Goal: Task Accomplishment & Management: Use online tool/utility

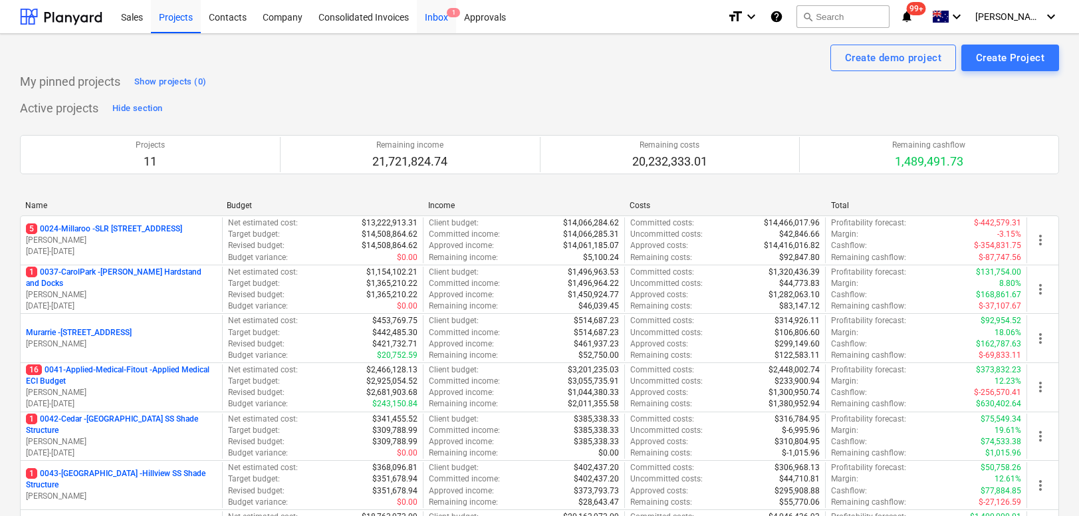
click at [435, 24] on div "Inbox 1" at bounding box center [436, 16] width 39 height 34
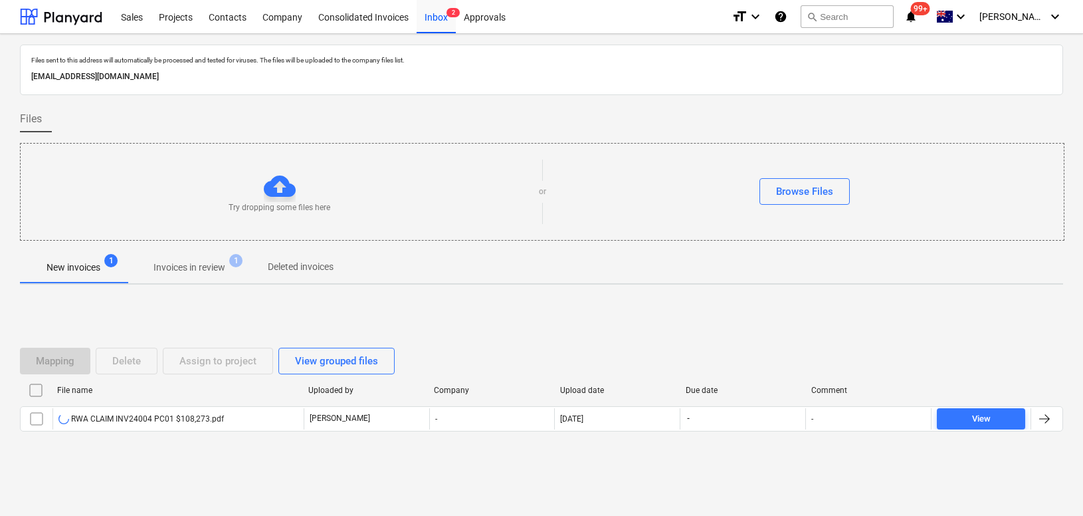
click at [713, 130] on div "Files" at bounding box center [542, 119] width 1044 height 27
click at [90, 23] on div at bounding box center [61, 16] width 82 height 33
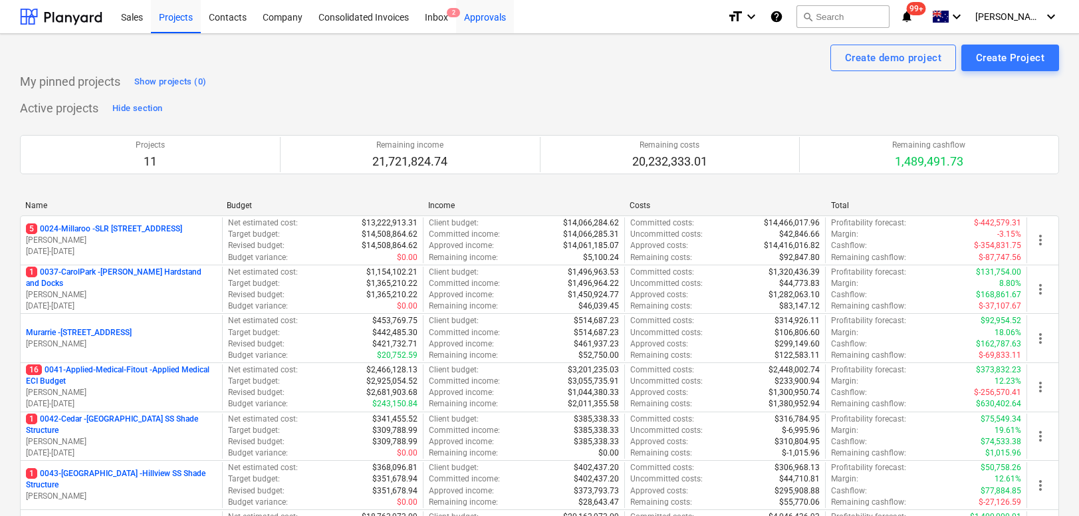
click at [479, 25] on div "Approvals" at bounding box center [485, 16] width 58 height 34
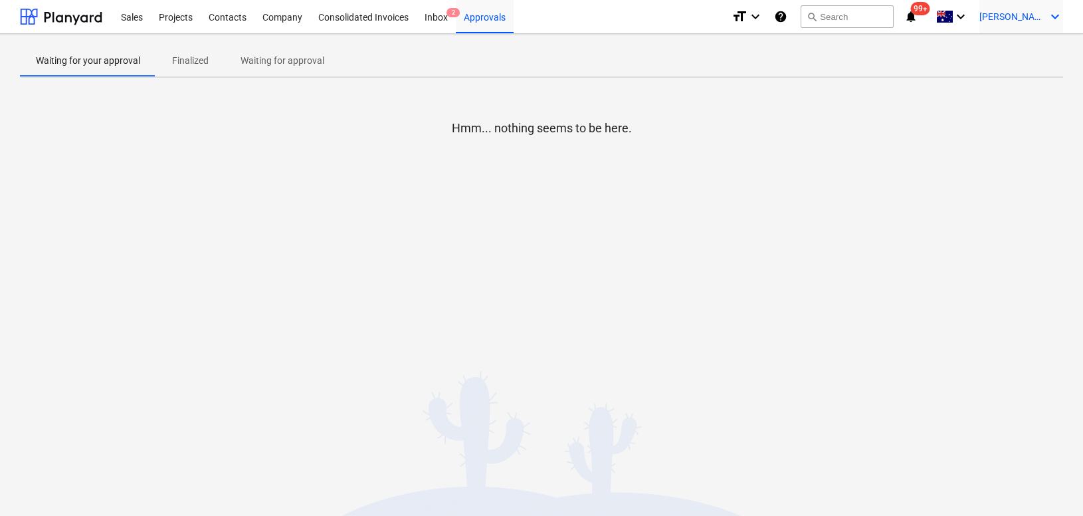
click at [1051, 15] on icon "keyboard_arrow_down" at bounding box center [1056, 17] width 16 height 16
click at [1026, 15] on div at bounding box center [541, 258] width 1083 height 516
click at [1021, 15] on span "[PERSON_NAME]" at bounding box center [1013, 16] width 66 height 11
click at [1014, 51] on div "Settings" at bounding box center [1024, 51] width 80 height 21
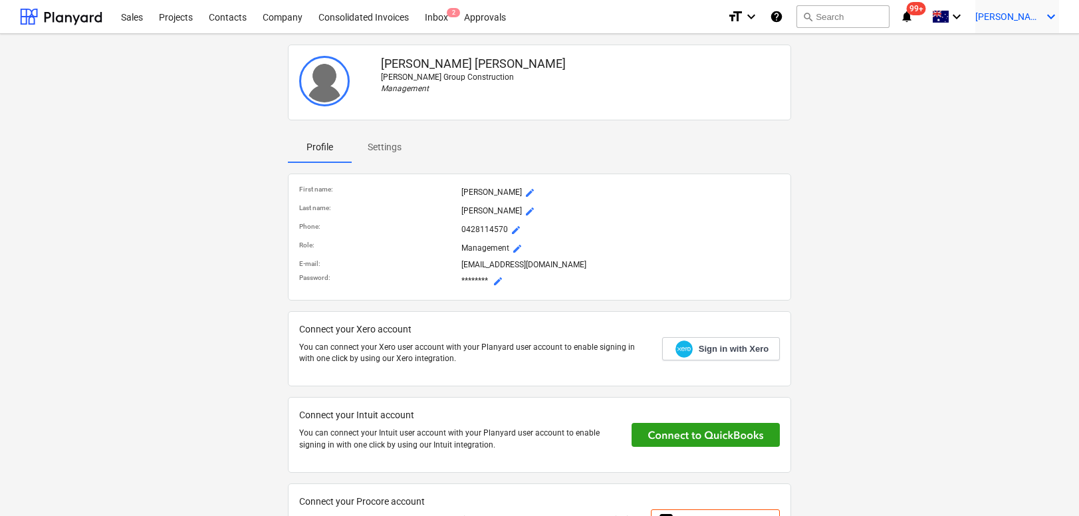
click at [1027, 15] on span "[PERSON_NAME]" at bounding box center [1008, 16] width 66 height 11
click at [1049, 15] on div at bounding box center [539, 258] width 1079 height 516
click at [488, 22] on div "Approvals" at bounding box center [485, 16] width 58 height 34
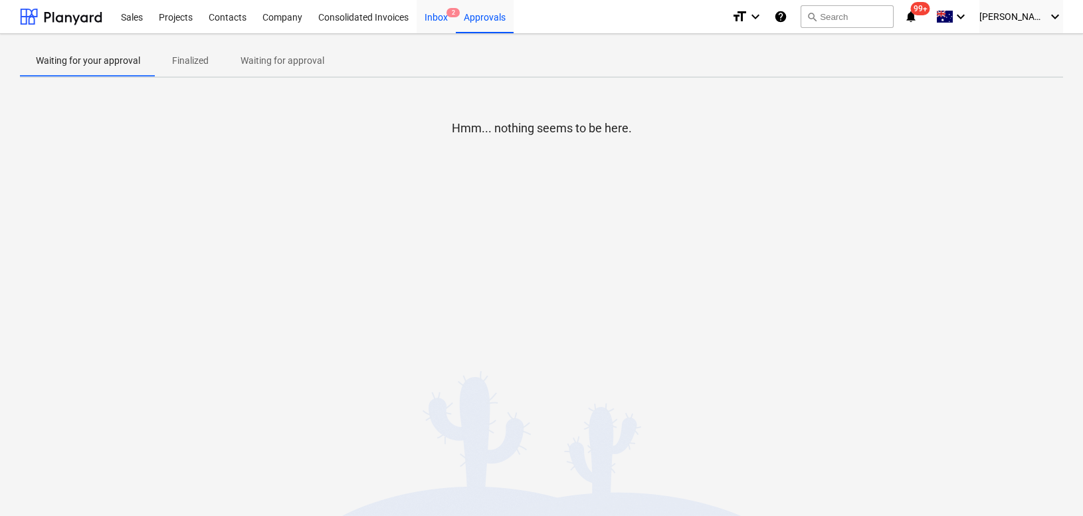
click at [435, 25] on div "Inbox 2" at bounding box center [436, 16] width 39 height 34
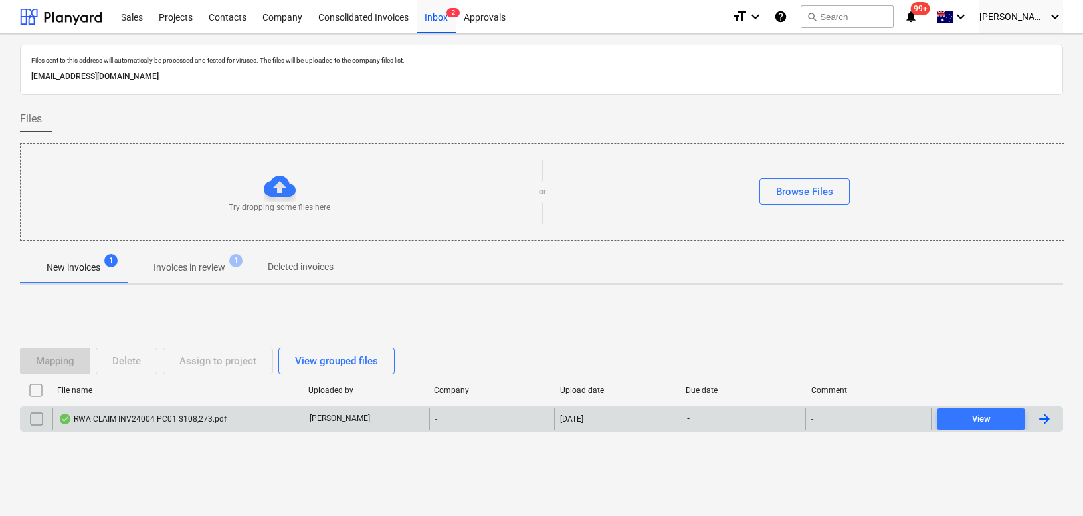
click at [167, 419] on div "RWA CLAIM INV24004 PC01 $108,273.pdf" at bounding box center [142, 418] width 168 height 11
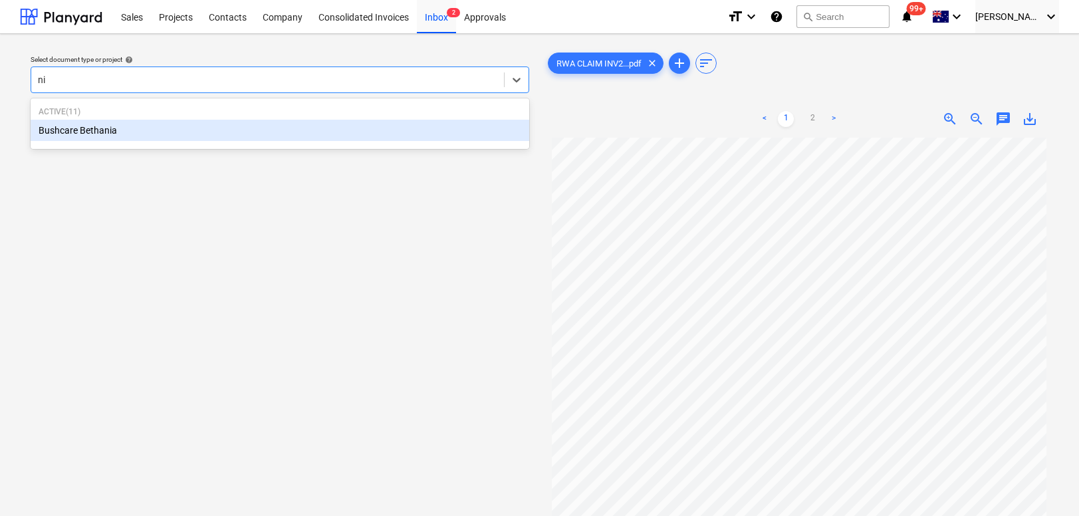
type input "n"
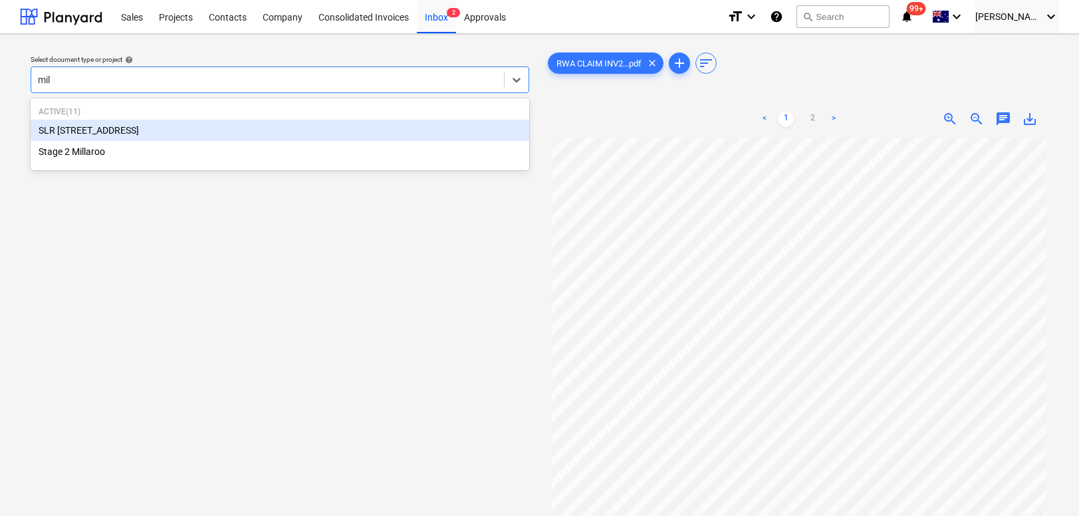
type input "mill"
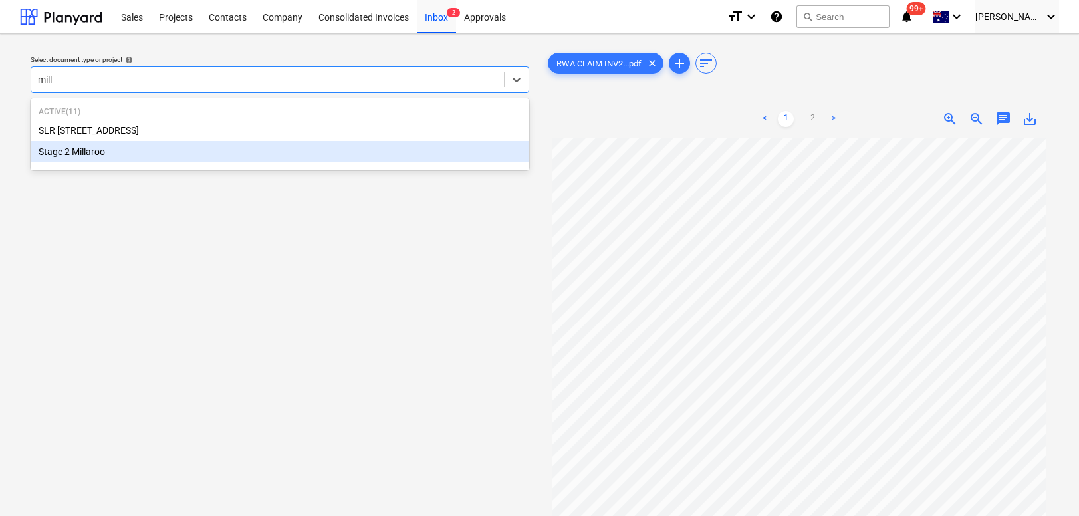
click at [169, 154] on div "Stage 2 Millaroo" at bounding box center [280, 151] width 498 height 21
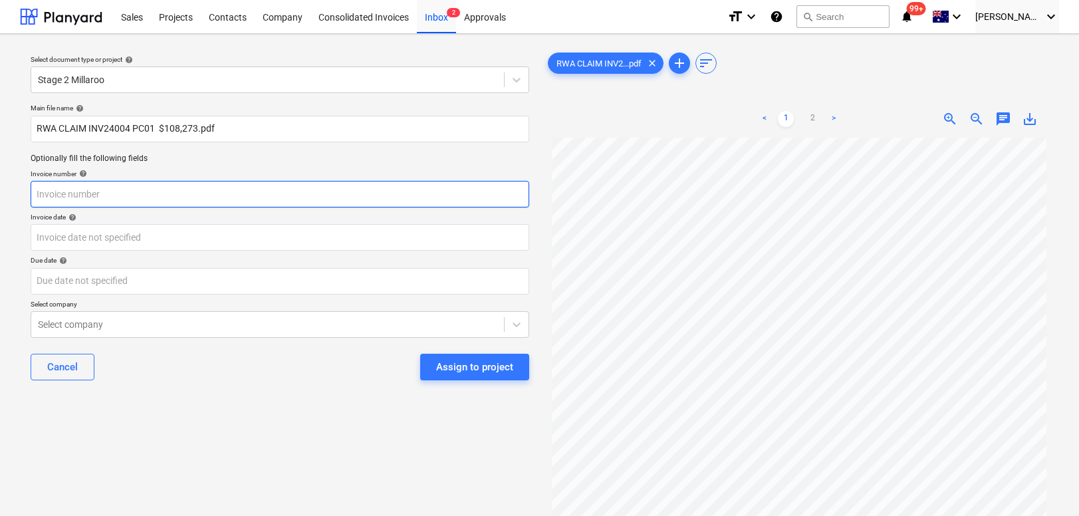
click at [132, 195] on input "text" at bounding box center [280, 194] width 498 height 27
type input "L"
type input "CLAIM"
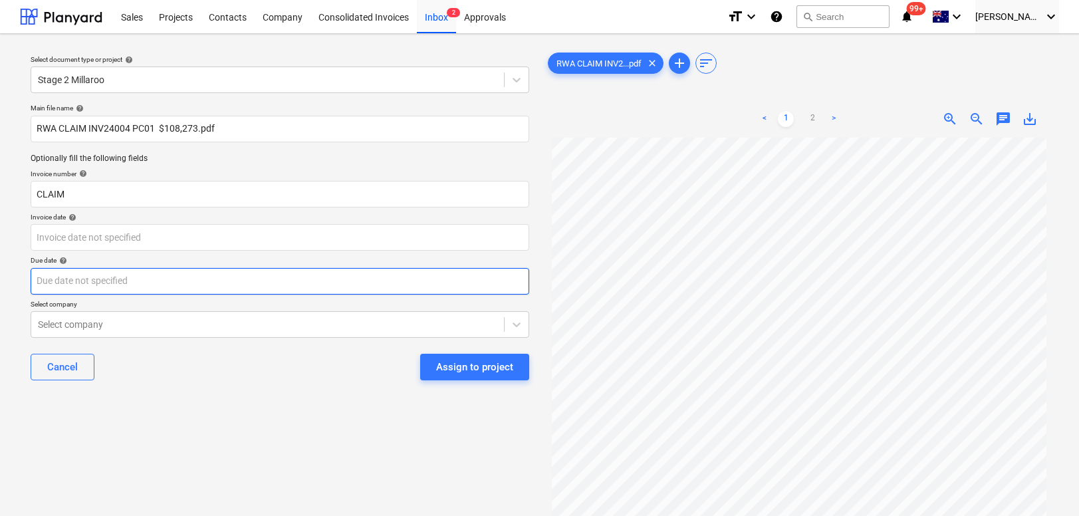
click at [110, 286] on body "Sales Projects Contacts Company Consolidated Invoices Inbox 2 Approvals format_…" at bounding box center [539, 258] width 1079 height 516
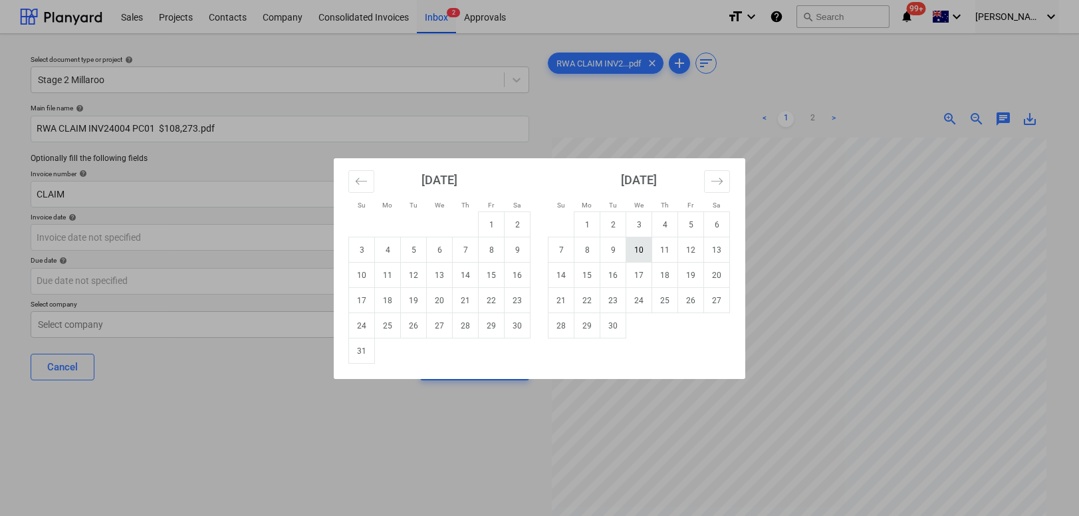
click at [643, 249] on td "10" at bounding box center [639, 249] width 26 height 25
type input "[DATE]"
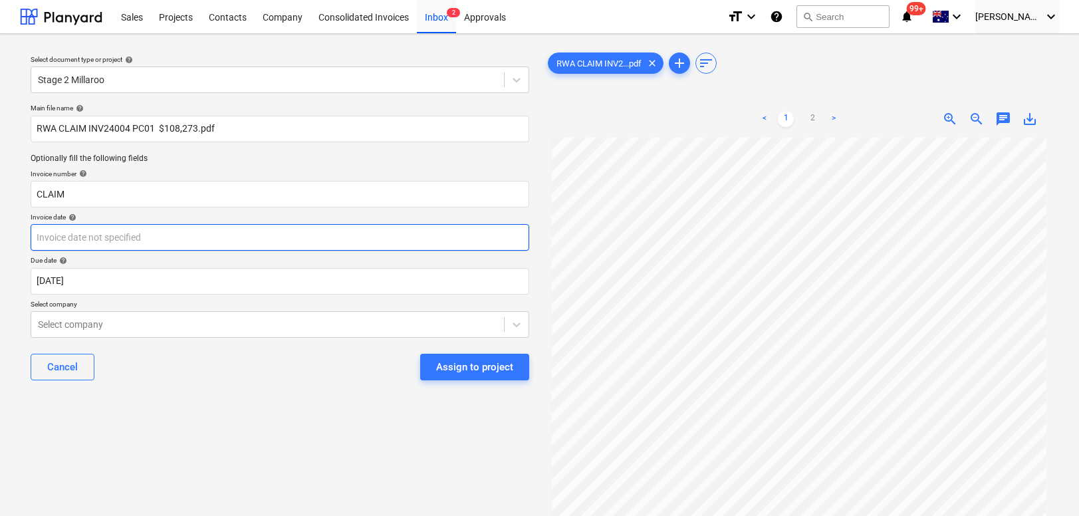
click at [88, 246] on body "Sales Projects Contacts Company Consolidated Invoices Inbox 2 Approvals format_…" at bounding box center [539, 258] width 1079 height 516
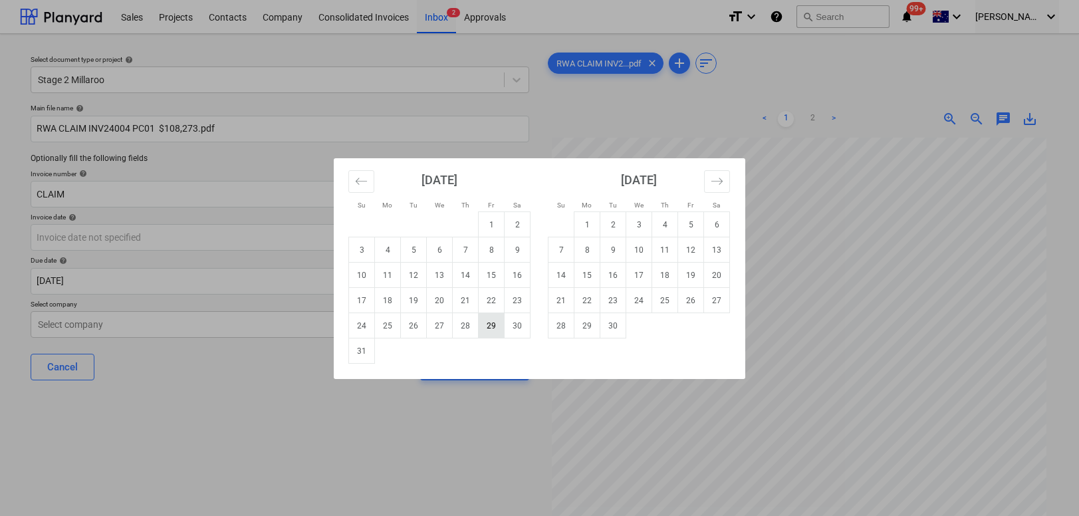
click at [489, 326] on td "29" at bounding box center [492, 325] width 26 height 25
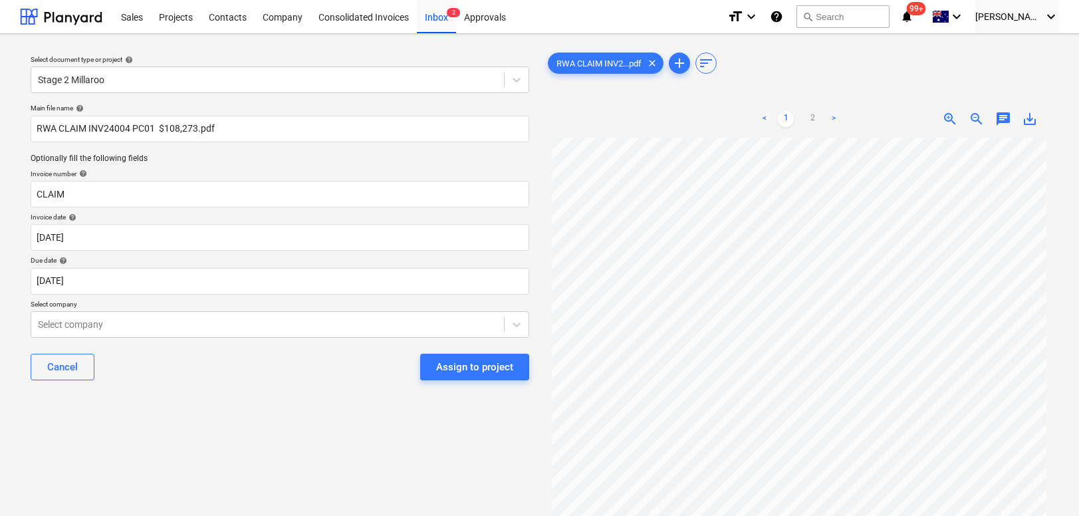
type input "[DATE]"
click at [152, 325] on body "Sales Projects Contacts Company Consolidated Invoices Inbox 2 Approvals format_…" at bounding box center [539, 258] width 1079 height 516
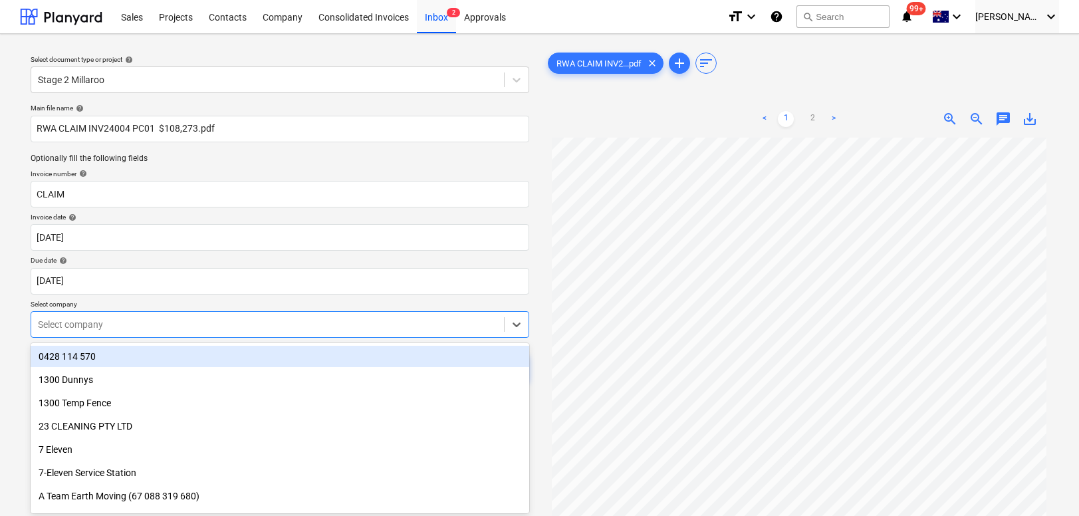
scroll to position [35, 0]
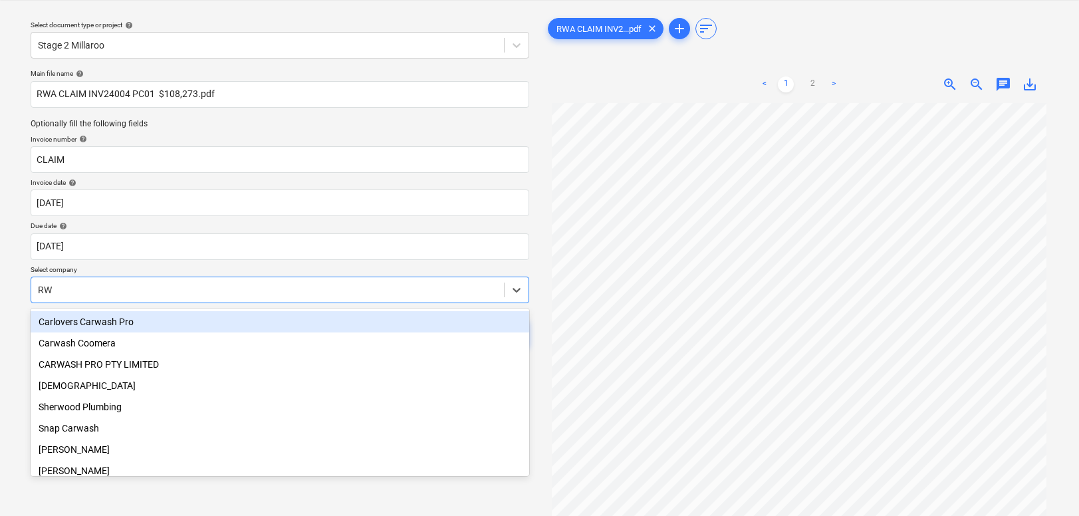
type input "RWA"
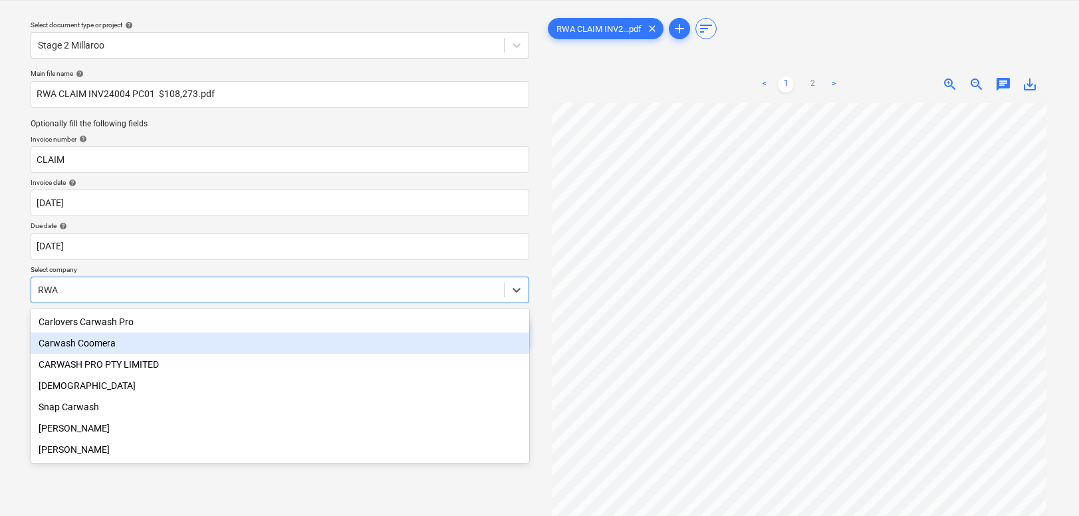
click at [74, 347] on div "Carwash Coomera" at bounding box center [280, 342] width 498 height 21
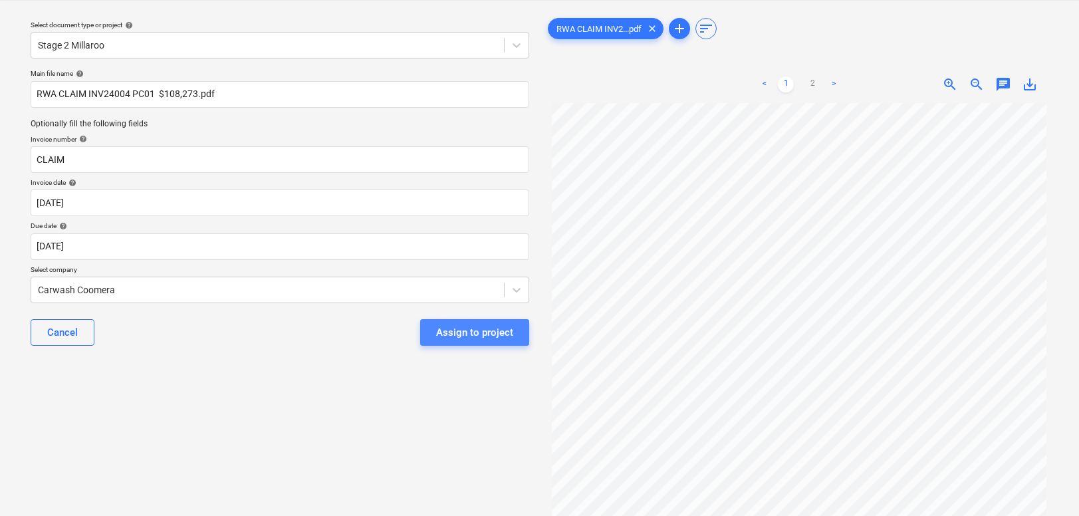
click at [464, 327] on div "Assign to project" at bounding box center [474, 332] width 77 height 17
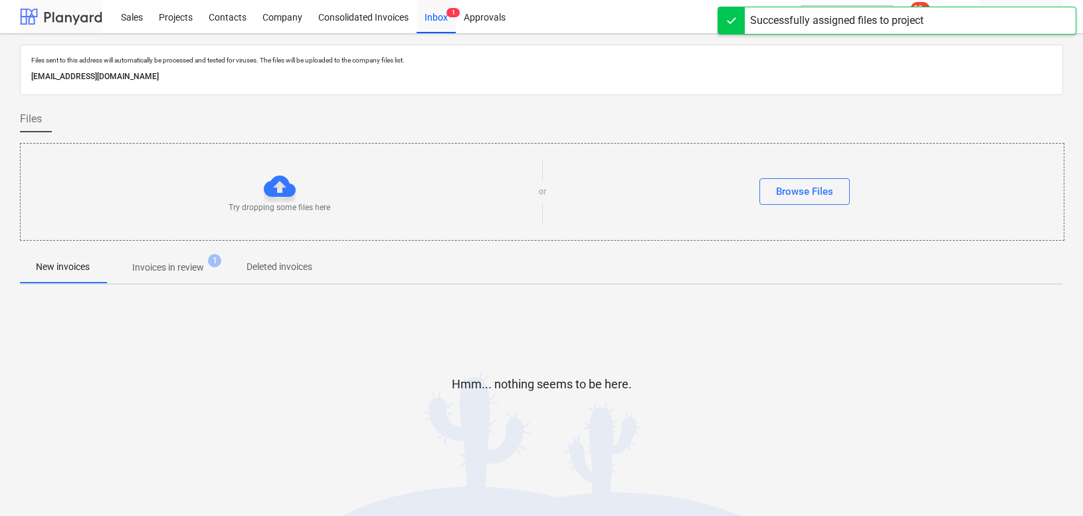
click at [64, 17] on div at bounding box center [61, 16] width 82 height 33
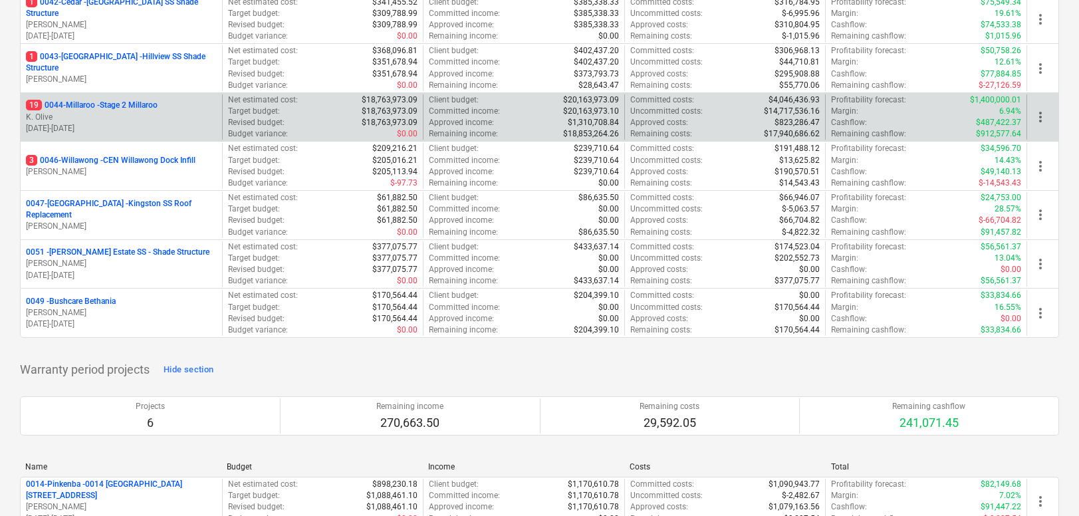
scroll to position [415, 0]
click at [131, 100] on div "19 0044-Millaroo - Stage 2 Millaroo K. Olive [DATE] - [DATE]" at bounding box center [121, 119] width 201 height 46
click at [116, 112] on p "19 0044-Millaroo - Stage 2 Millaroo" at bounding box center [92, 106] width 132 height 11
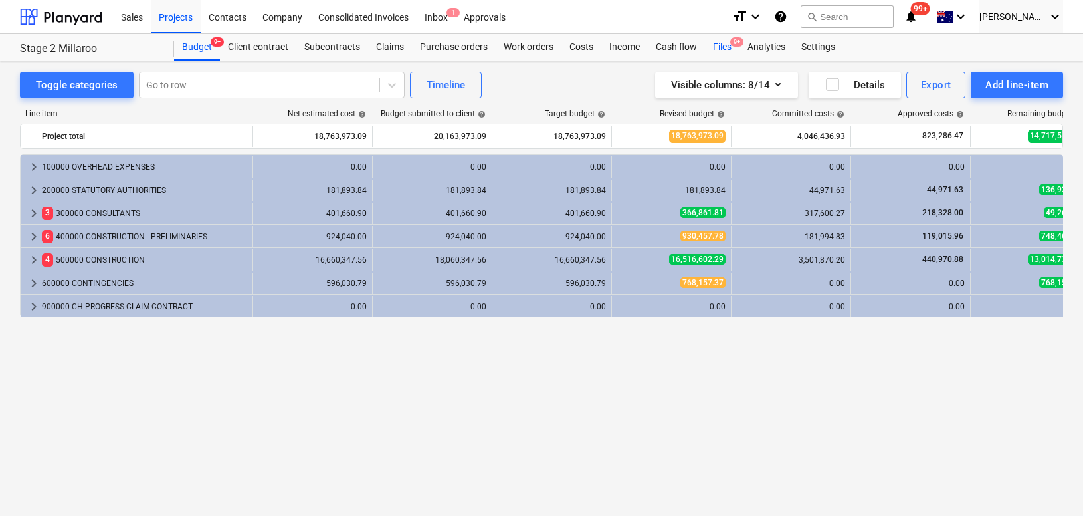
click at [719, 41] on div "Files 9+" at bounding box center [722, 47] width 35 height 27
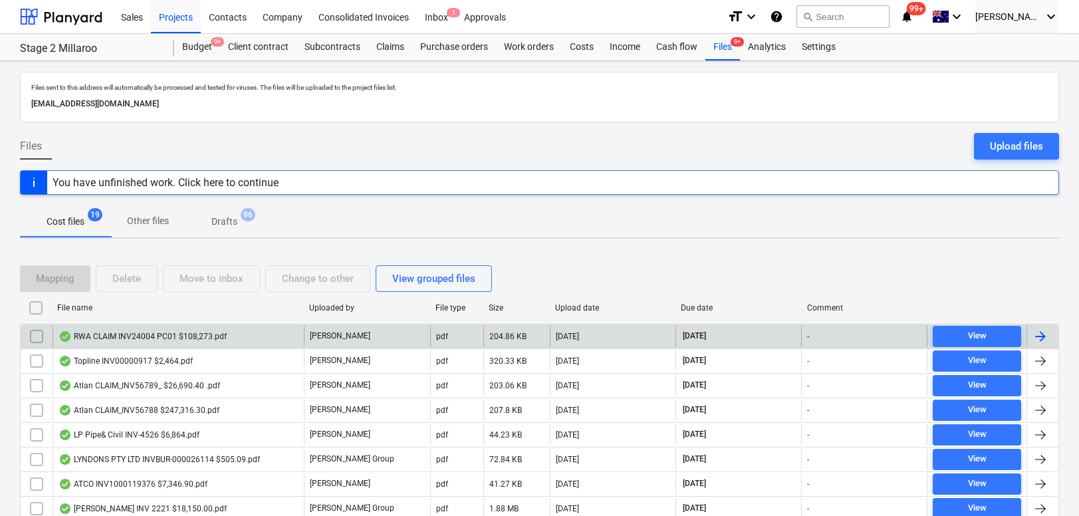
click at [165, 338] on div "RWA CLAIM INV24004 PC01 $108,273.pdf" at bounding box center [142, 336] width 168 height 11
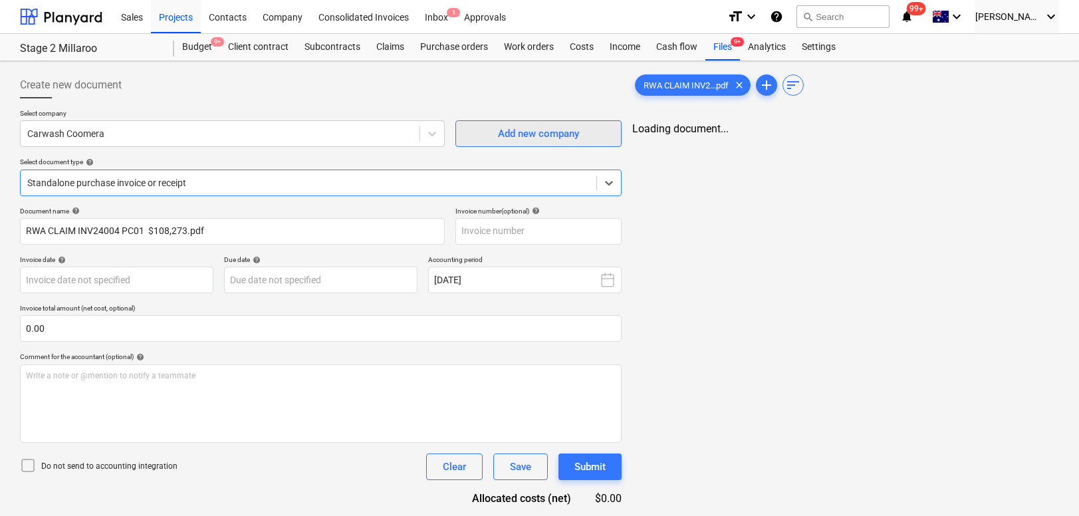
type input "CLAIM"
type input "[DATE]"
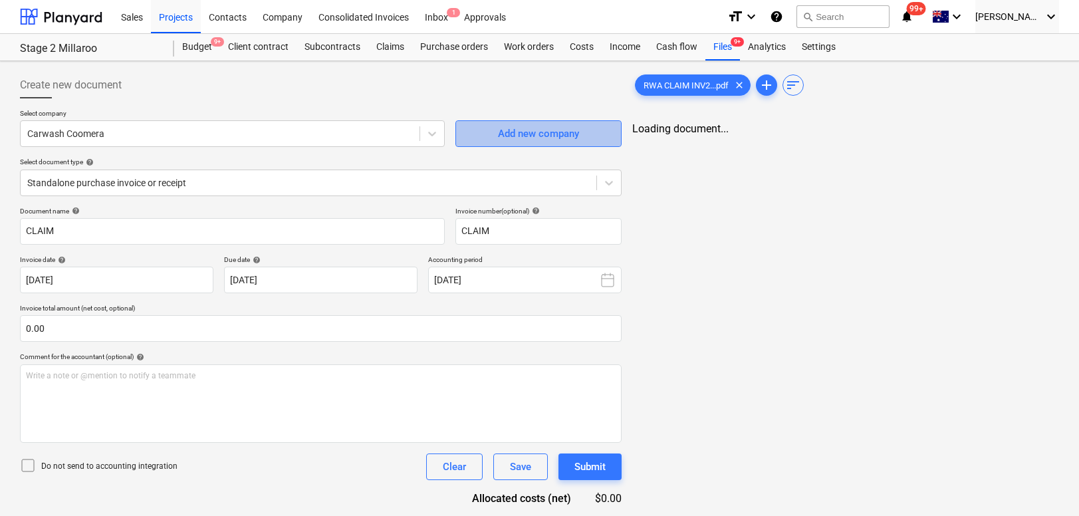
click at [512, 133] on div "Add new company" at bounding box center [538, 133] width 81 height 17
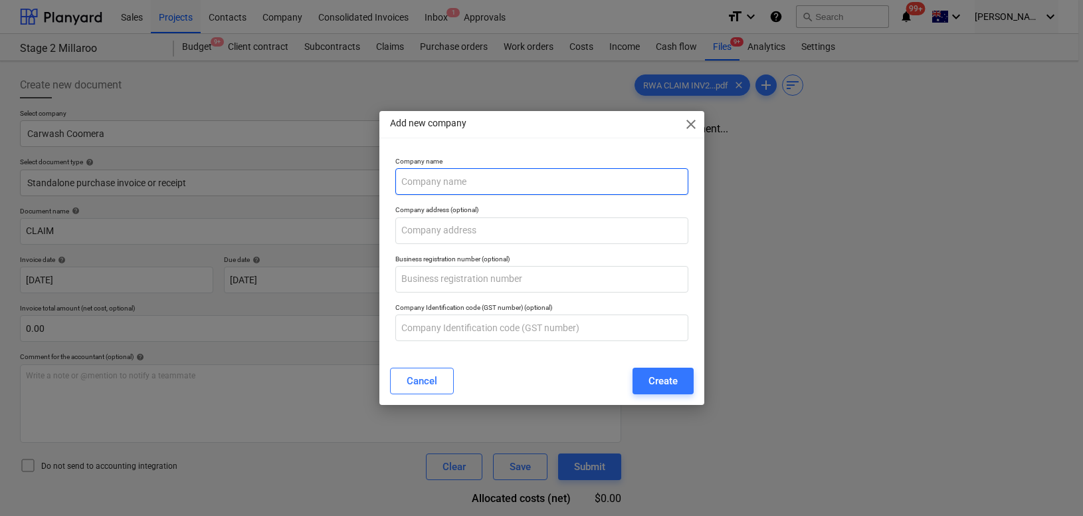
click at [478, 185] on input "text" at bounding box center [541, 181] width 293 height 27
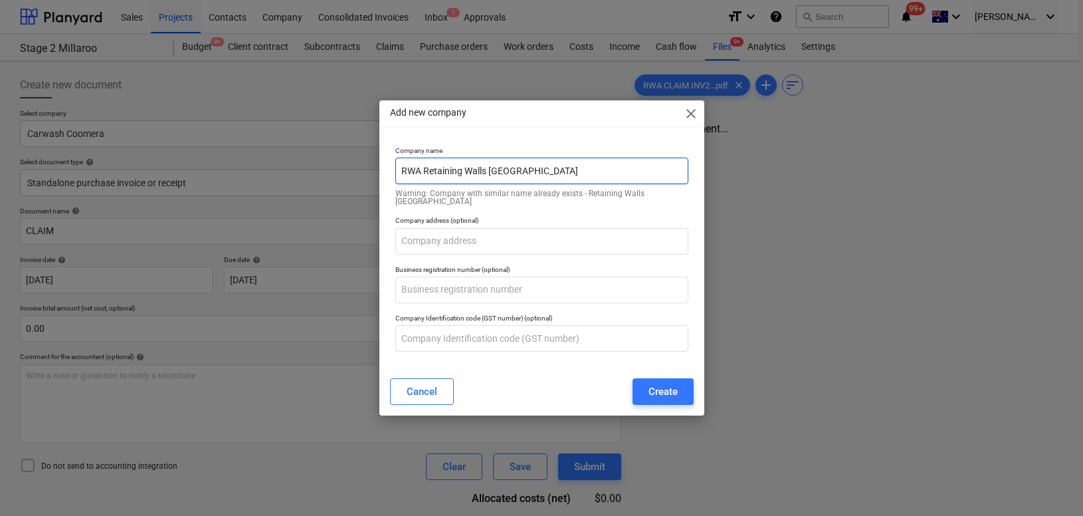
click at [419, 177] on input "RWA Retaining Walls [GEOGRAPHIC_DATA]" at bounding box center [541, 171] width 293 height 27
drag, startPoint x: 541, startPoint y: 171, endPoint x: 420, endPoint y: 175, distance: 121.0
click at [420, 175] on input "RWA Retaining Walls [GEOGRAPHIC_DATA]" at bounding box center [541, 171] width 293 height 27
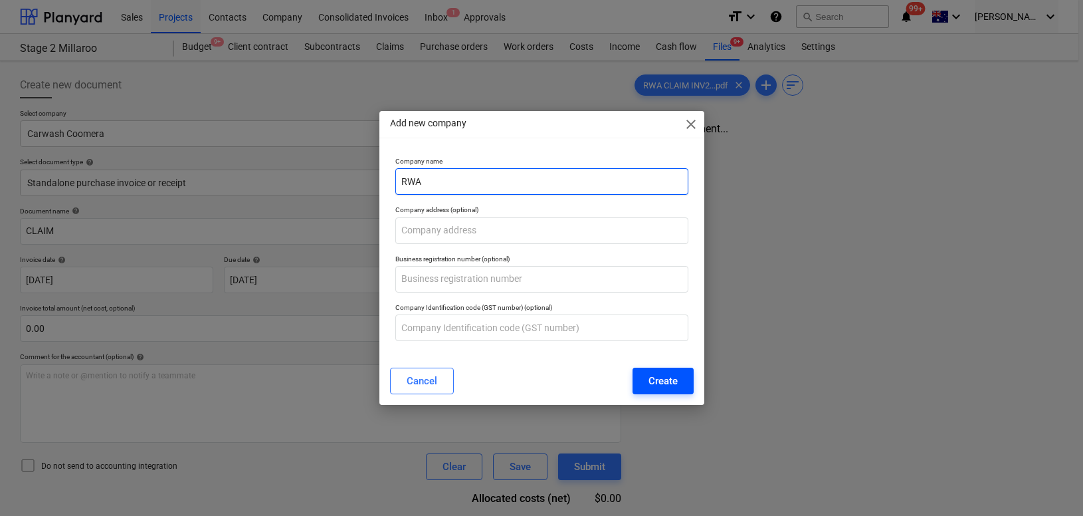
type input "RWA"
click at [659, 379] on div "Create" at bounding box center [663, 380] width 29 height 17
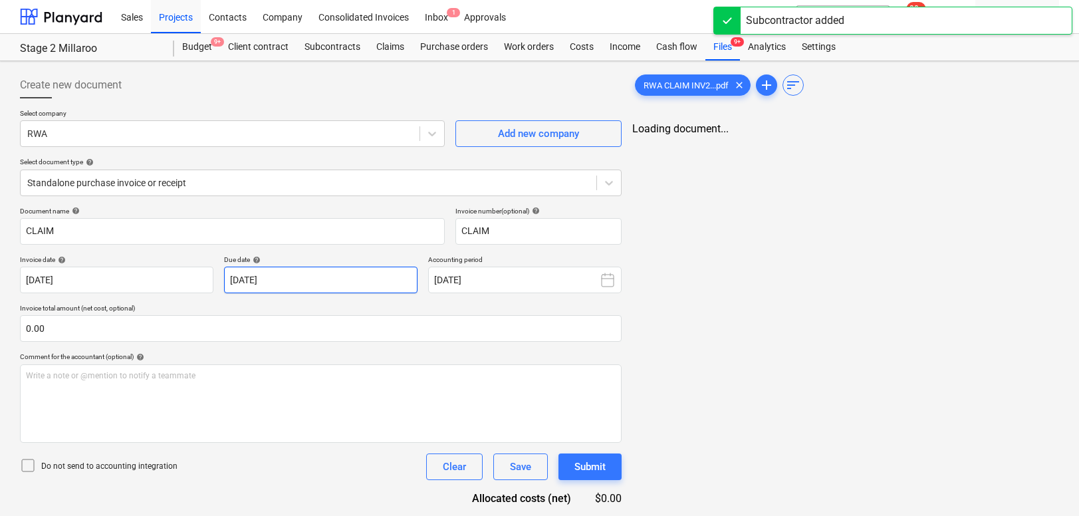
click at [320, 275] on body "Sales Projects Contacts Company Consolidated Invoices Inbox 1 Approvals format_…" at bounding box center [539, 258] width 1079 height 516
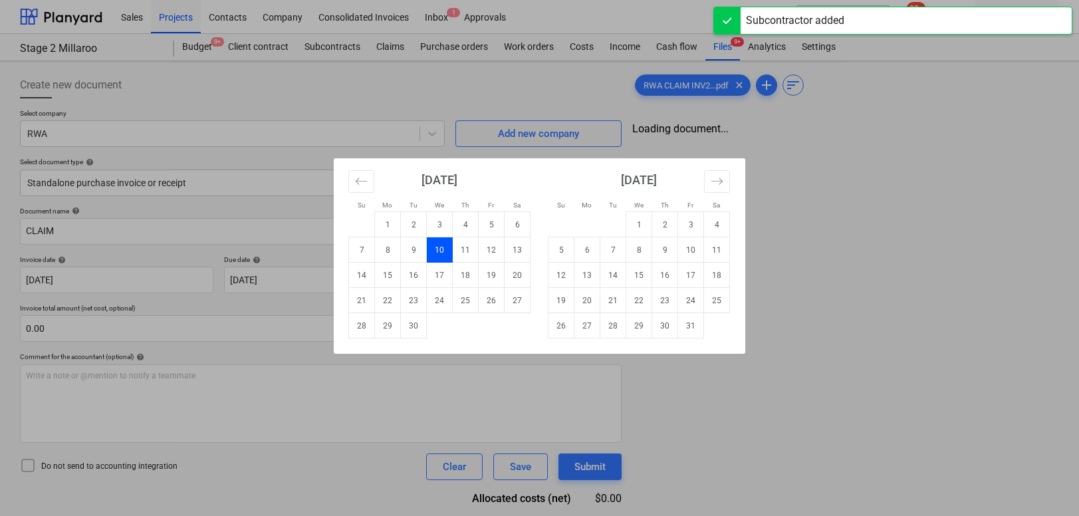
click at [439, 247] on td "10" at bounding box center [440, 249] width 26 height 25
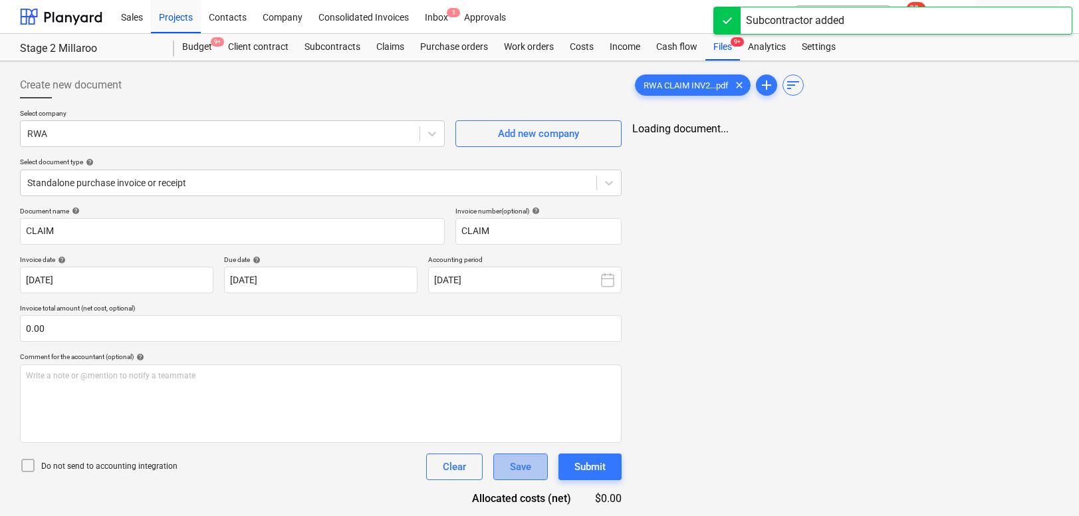
click at [516, 470] on div "Save" at bounding box center [520, 466] width 21 height 17
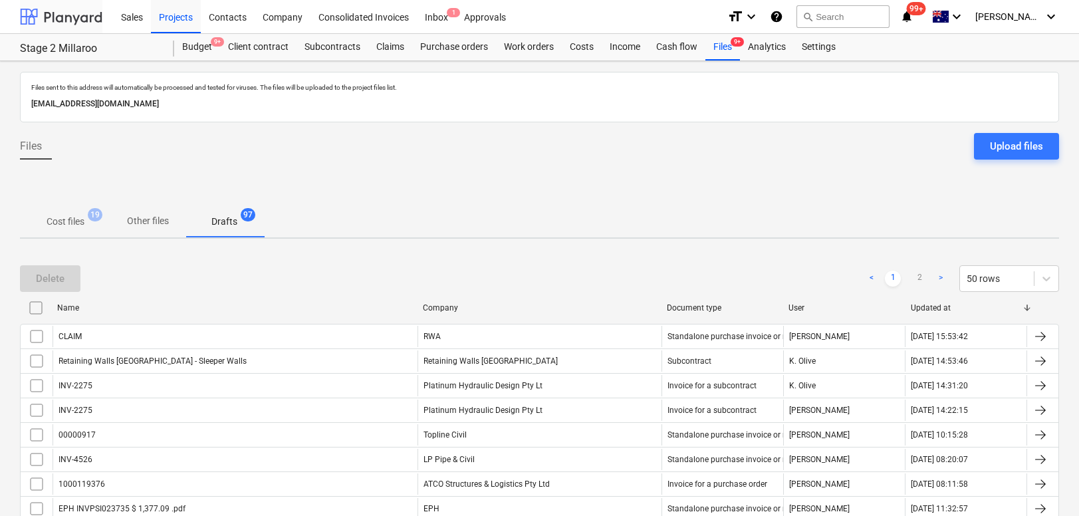
click at [72, 25] on div at bounding box center [61, 16] width 82 height 33
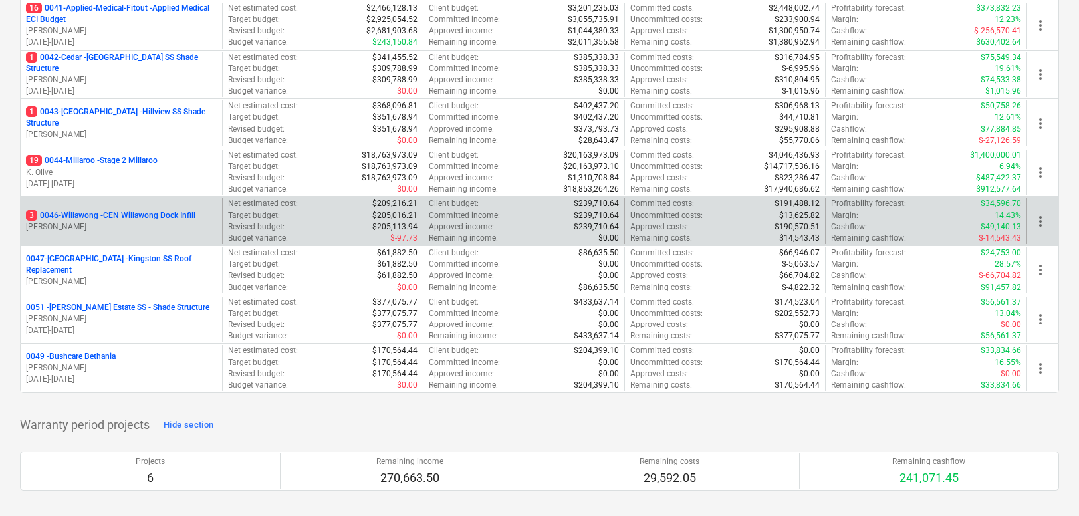
scroll to position [360, 0]
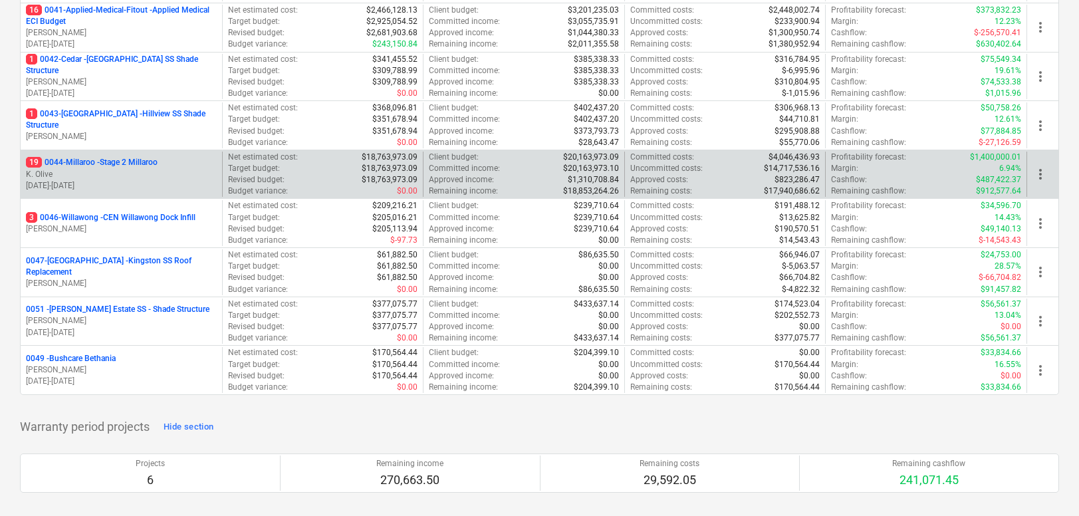
click at [100, 176] on p "K. Olive" at bounding box center [121, 174] width 191 height 11
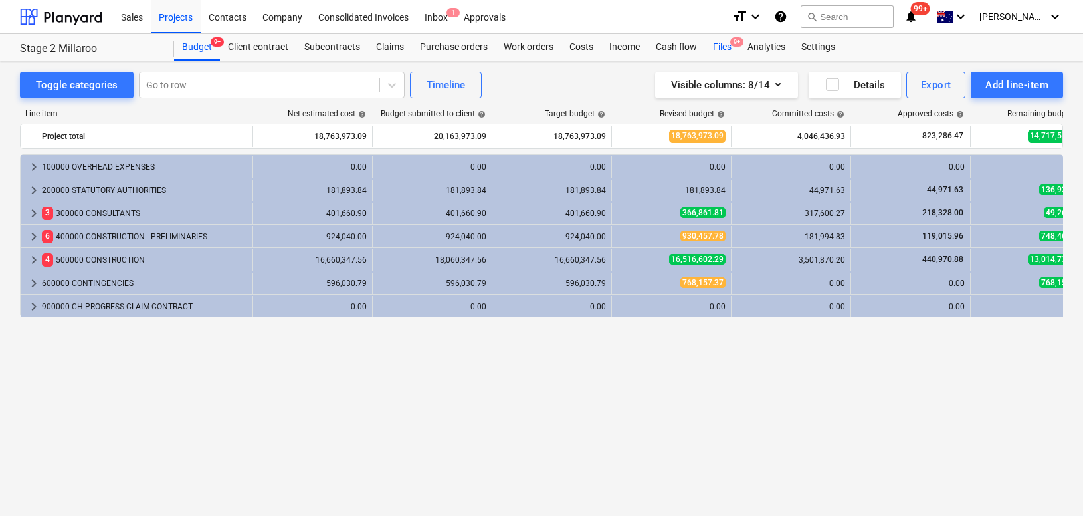
click at [732, 45] on span "9+" at bounding box center [736, 41] width 13 height 9
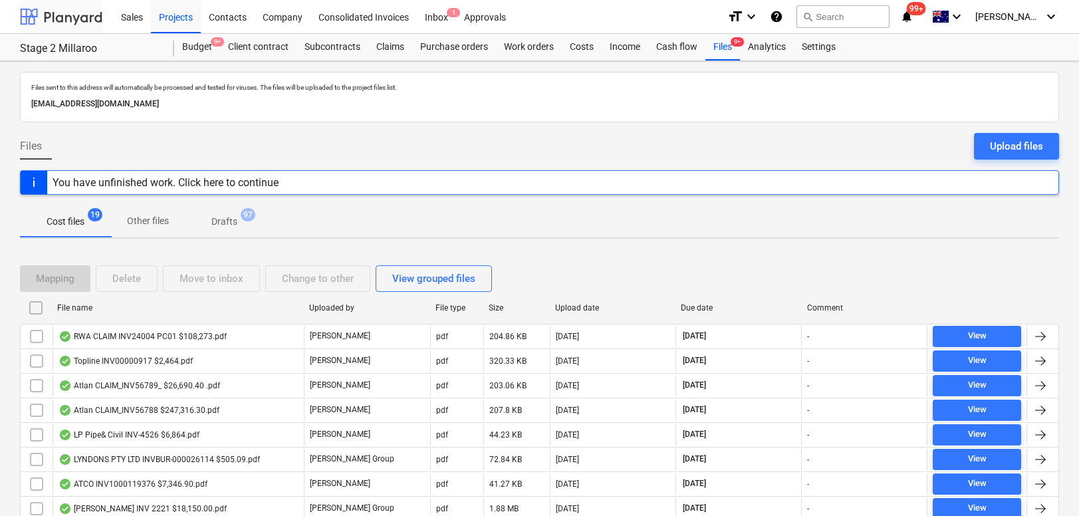
click at [64, 15] on div at bounding box center [61, 16] width 82 height 33
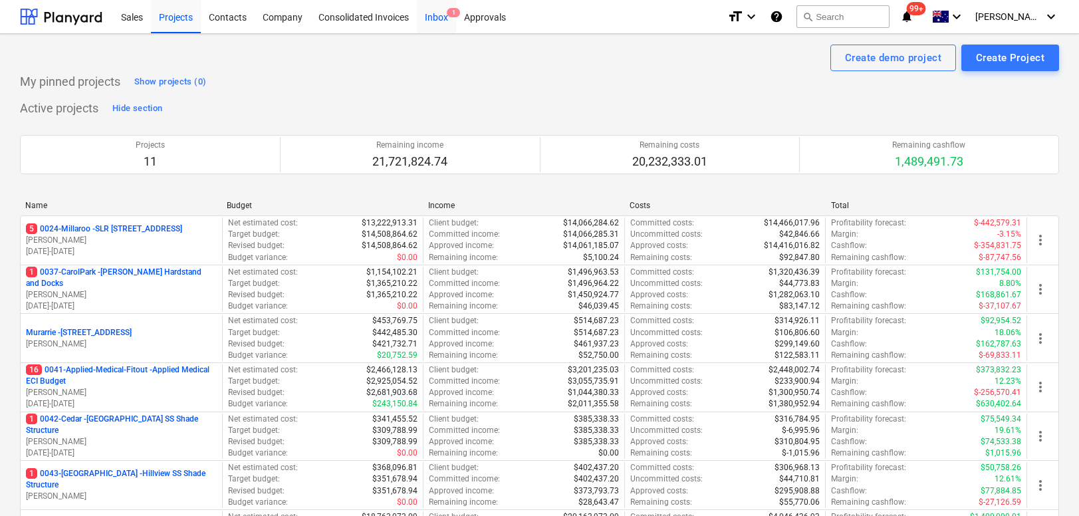
click at [441, 18] on div "Inbox 1" at bounding box center [436, 16] width 39 height 34
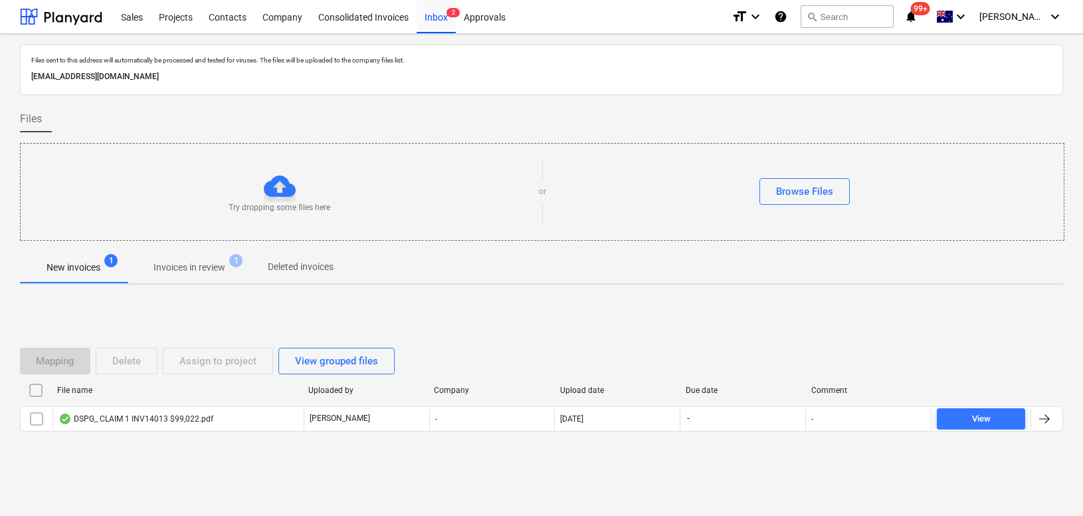
click at [177, 461] on div "Mapping Delete Assign to project View grouped files File name Uploaded by Compa…" at bounding box center [542, 394] width 1044 height 199
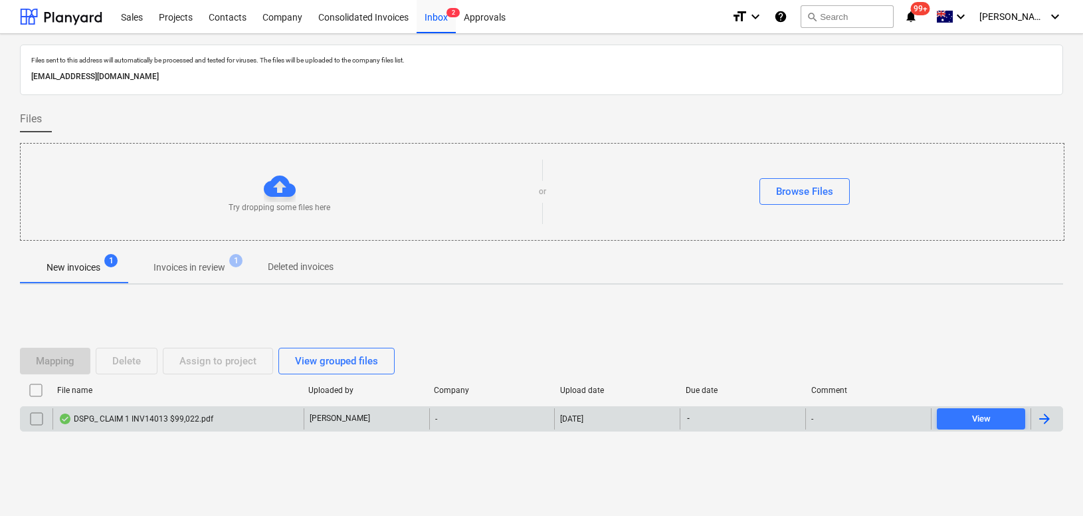
click at [144, 413] on div "DSPG_ CLAIM 1 INV14013 $99,022.pdf" at bounding box center [135, 418] width 155 height 11
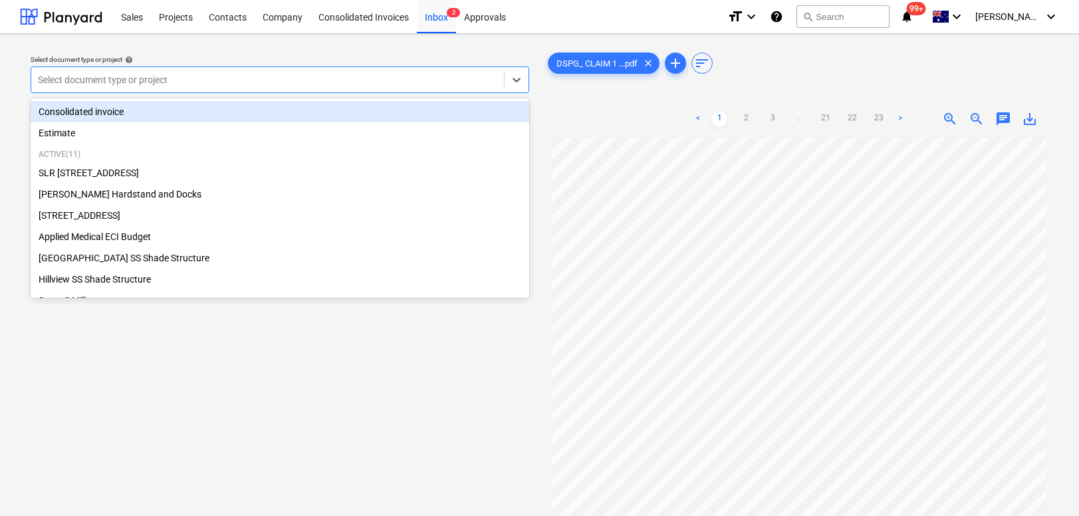
click at [438, 82] on div at bounding box center [267, 79] width 459 height 13
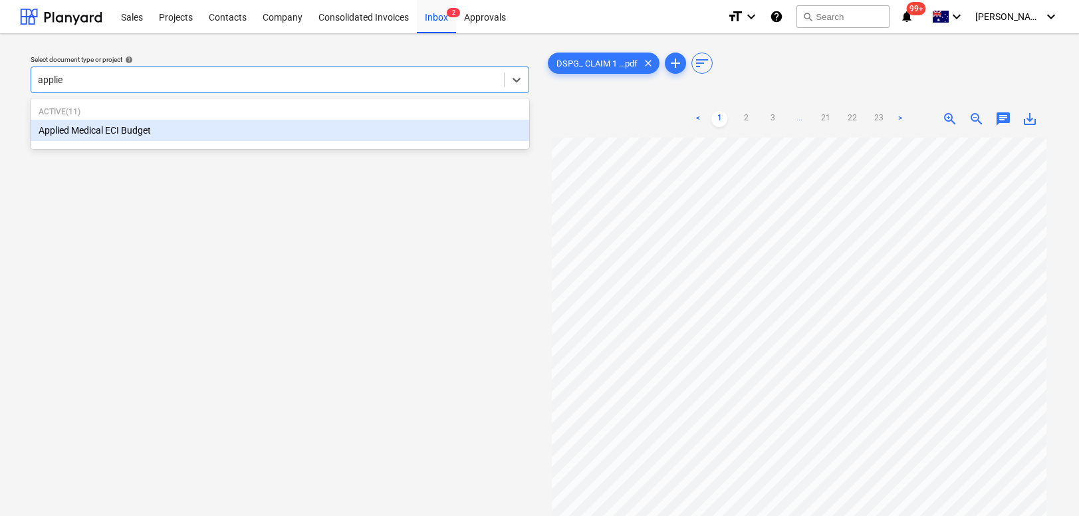
type input "applied"
click at [185, 144] on div "Active ( 11 ) Applied Medical ECI Budget" at bounding box center [280, 123] width 498 height 45
click at [174, 131] on div "Applied Medical ECI Budget" at bounding box center [280, 130] width 498 height 21
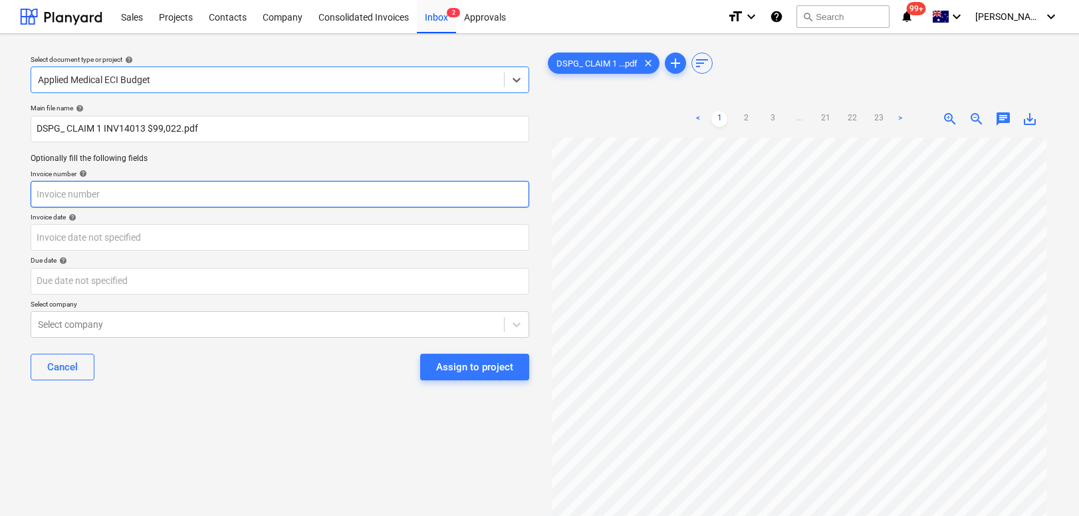
click at [125, 195] on input "text" at bounding box center [280, 194] width 498 height 27
type input "14013"
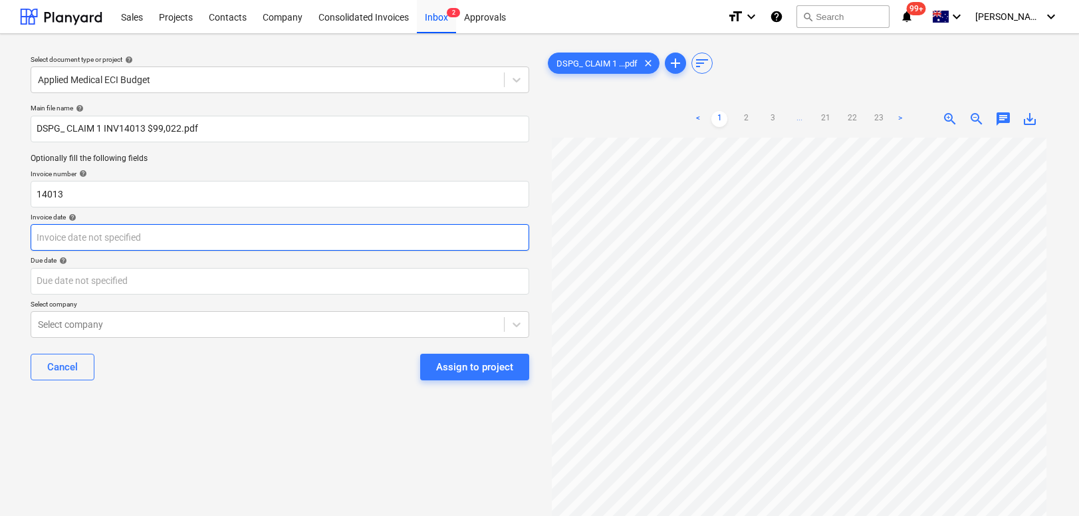
click at [62, 240] on body "Sales Projects Contacts Company Consolidated Invoices Inbox 2 Approvals format_…" at bounding box center [539, 258] width 1079 height 516
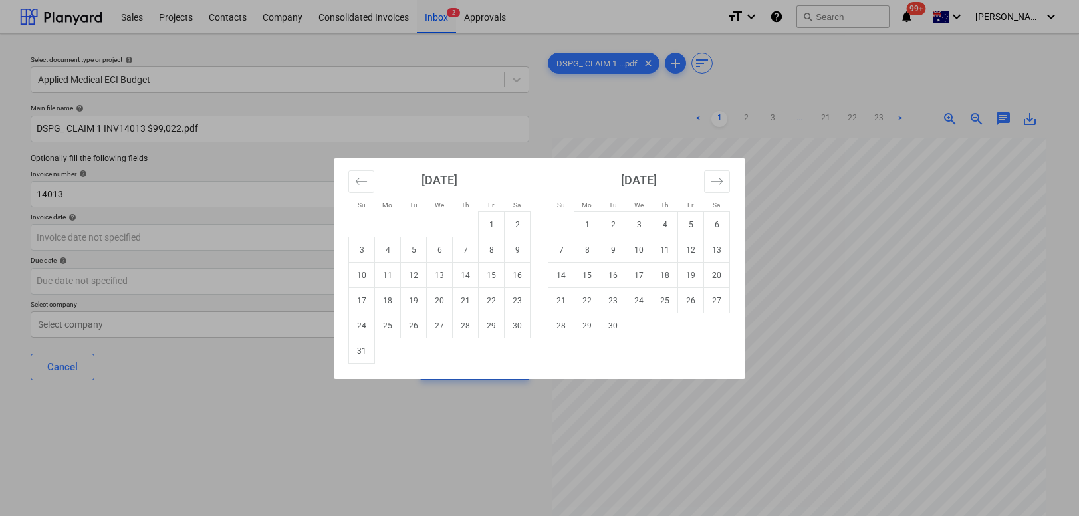
click at [464, 141] on div "Su Mo Tu We Th Fr Sa Su Mo Tu We Th Fr Sa July 2025 1 2 3 4 5 6 7 8 9 10 11 12 …" at bounding box center [539, 258] width 1079 height 516
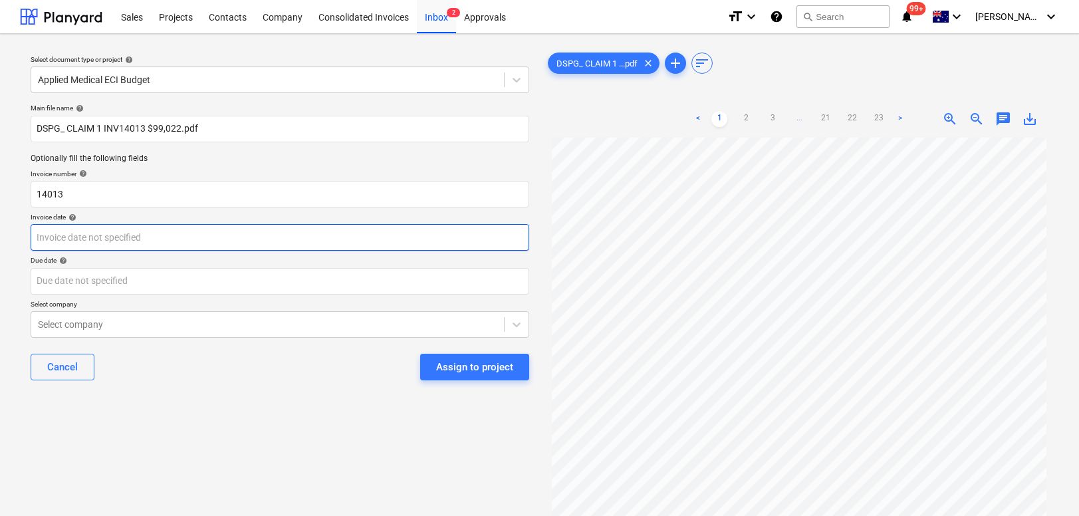
click at [219, 241] on body "Sales Projects Contacts Company Consolidated Invoices Inbox 2 Approvals format_…" at bounding box center [539, 258] width 1079 height 516
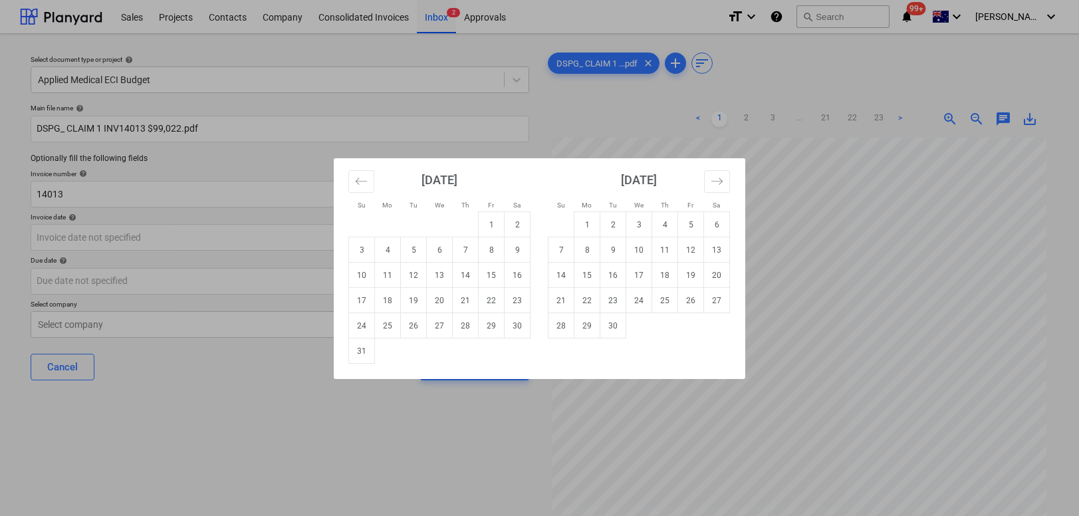
click at [262, 413] on div "Su Mo Tu We Th Fr Sa Su Mo Tu We Th Fr Sa July 2025 1 2 3 4 5 6 7 8 9 10 11 12 …" at bounding box center [539, 258] width 1079 height 516
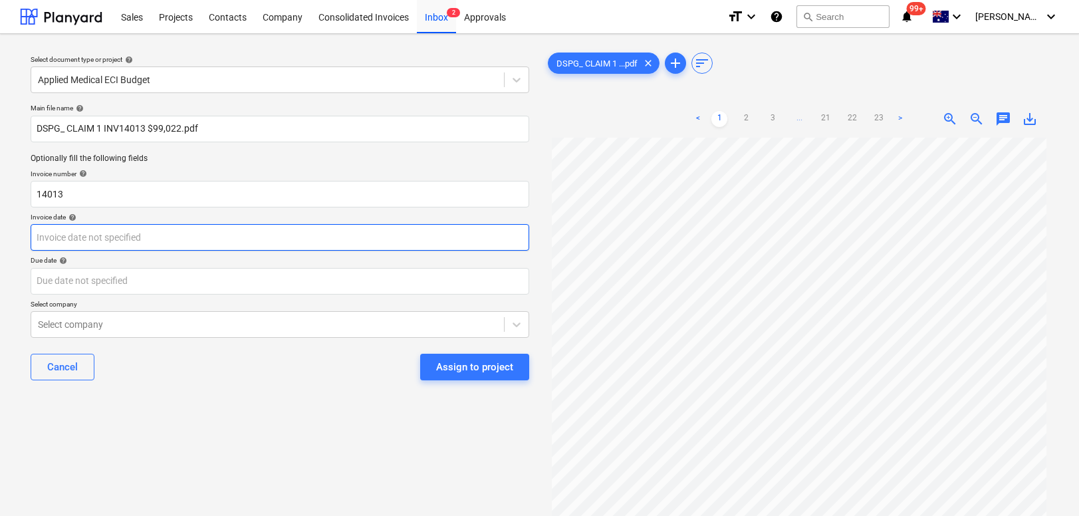
click at [223, 244] on body "Sales Projects Contacts Company Consolidated Invoices Inbox 2 Approvals format_…" at bounding box center [539, 258] width 1079 height 516
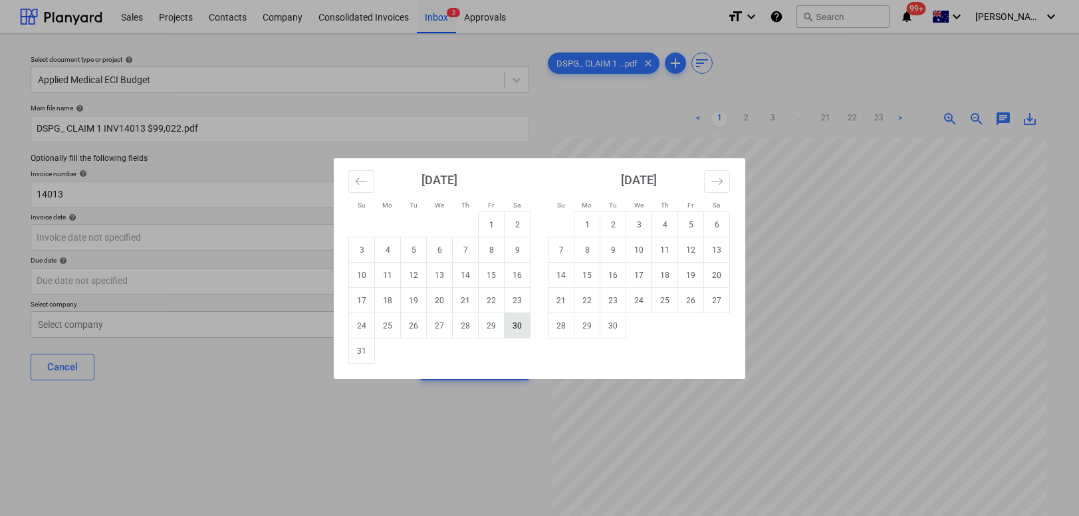
click at [525, 323] on td "30" at bounding box center [517, 325] width 26 height 25
type input "30 Aug 2025"
click at [269, 282] on body "Sales Projects Contacts Company Consolidated Invoices Inbox 2 Approvals format_…" at bounding box center [539, 258] width 1079 height 516
click at [640, 252] on td "10" at bounding box center [639, 249] width 26 height 25
type input "[DATE]"
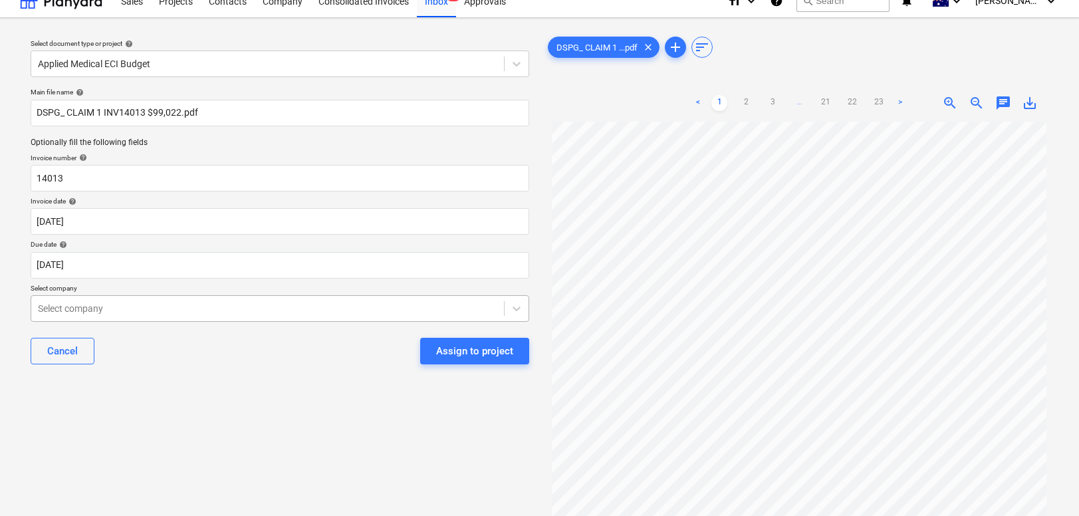
click at [215, 327] on body "Sales Projects Contacts Company Consolidated Invoices Inbox 2 Approvals format_…" at bounding box center [539, 242] width 1079 height 516
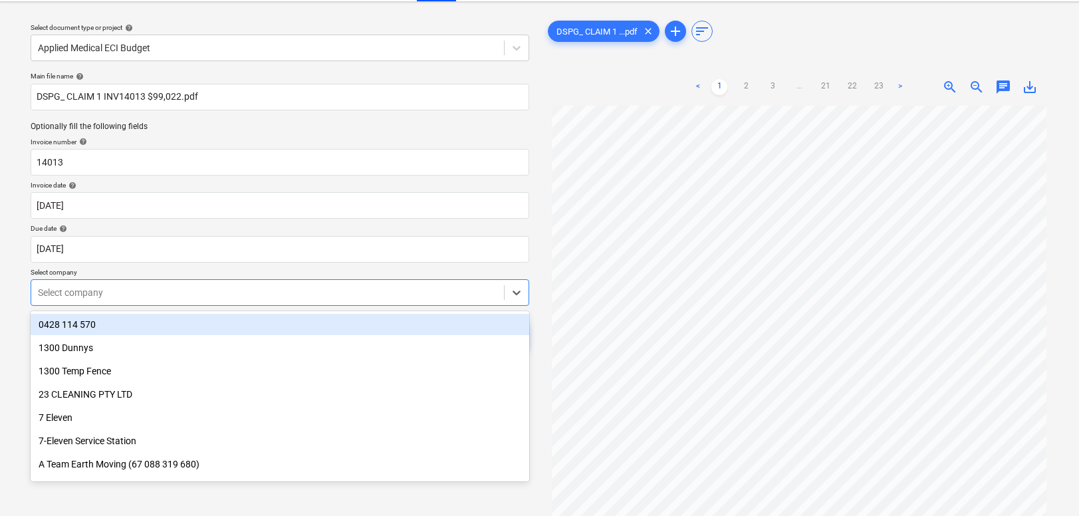
scroll to position [35, 0]
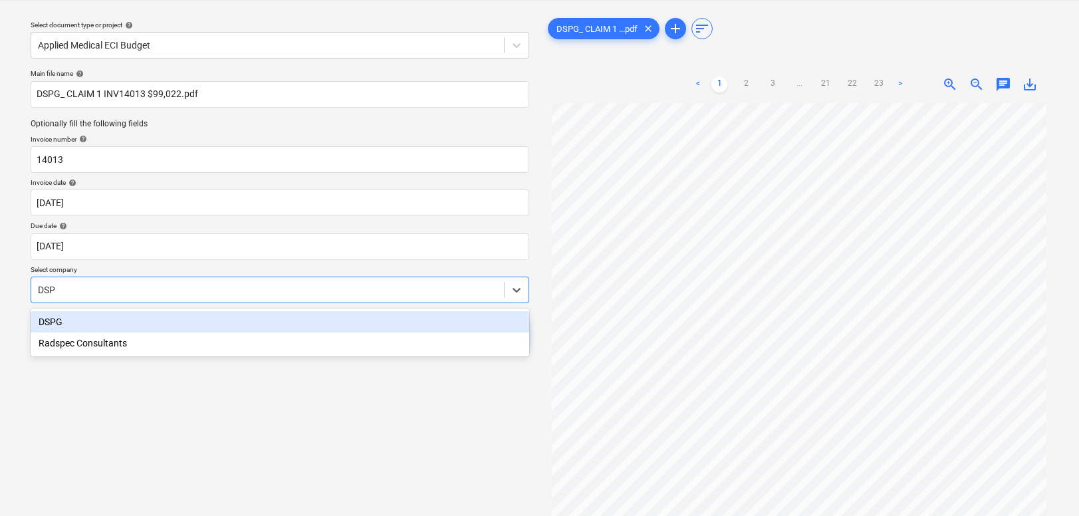
type input "DSPG"
click at [78, 321] on div "DSPG" at bounding box center [280, 321] width 498 height 21
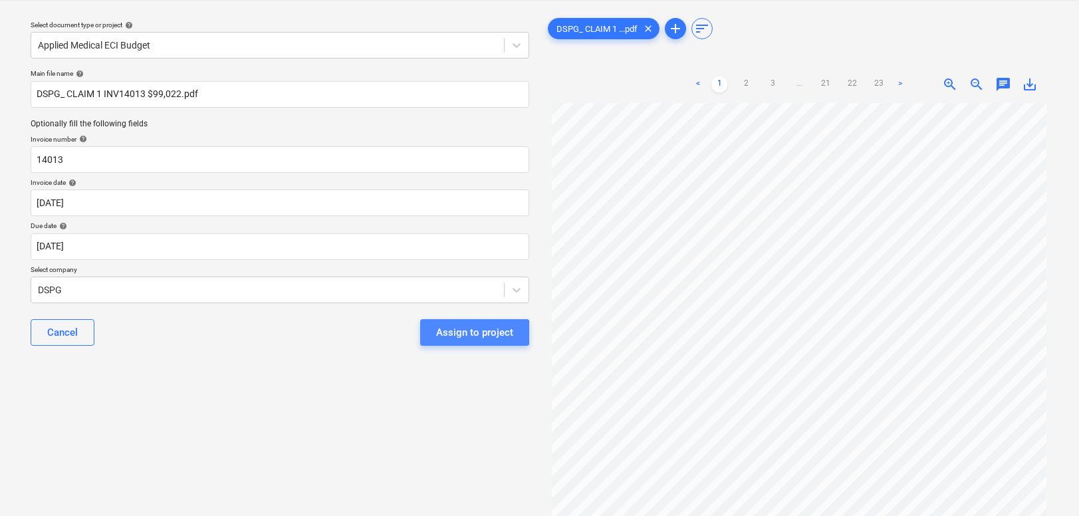
click at [466, 333] on div "Assign to project" at bounding box center [474, 332] width 77 height 17
